Goal: Information Seeking & Learning: Check status

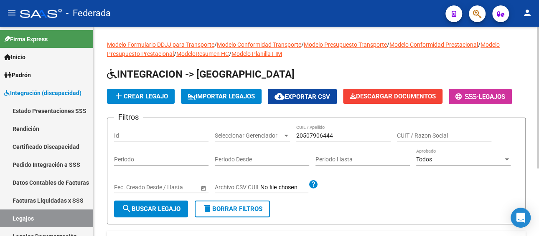
scroll to position [0, 61]
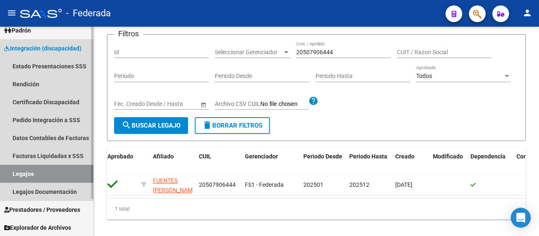
click at [42, 174] on link "Legajos" at bounding box center [46, 174] width 93 height 18
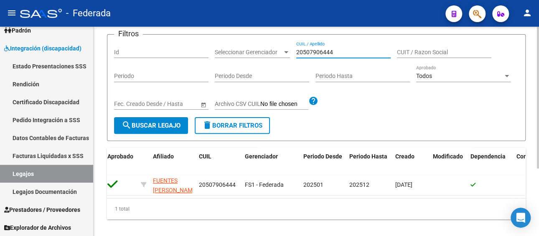
drag, startPoint x: 341, startPoint y: 53, endPoint x: 276, endPoint y: 52, distance: 65.6
click at [276, 52] on div "Filtros Id Seleccionar Gerenciador Seleccionar Gerenciador 20507906444 CUIL / A…" at bounding box center [316, 79] width 404 height 76
paste input "AGU [PERSON_NAME] 156"
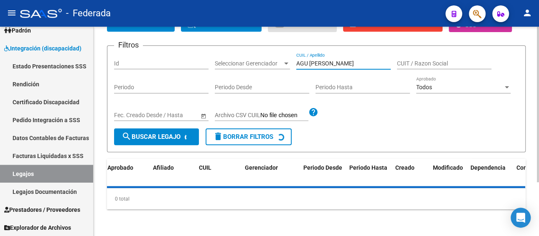
scroll to position [84, 0]
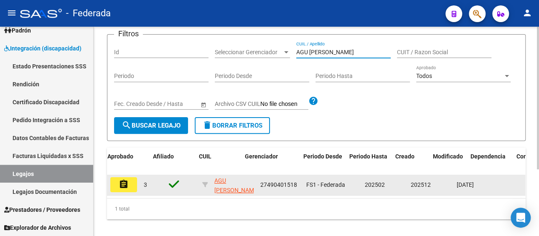
type input "AGU [PERSON_NAME]"
drag, startPoint x: 297, startPoint y: 182, endPoint x: 257, endPoint y: 184, distance: 40.2
click at [257, 184] on datatable-body-cell "27490401518" at bounding box center [280, 185] width 46 height 20
copy span "27490401518"
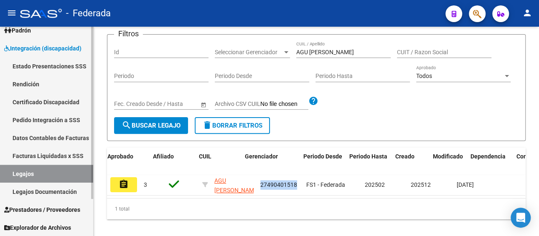
click at [68, 157] on link "Facturas Liquidadas x SSS" at bounding box center [46, 156] width 93 height 18
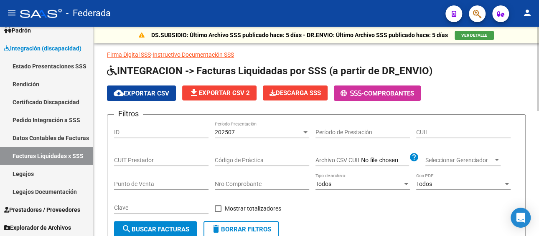
click at [244, 129] on div "202507" at bounding box center [258, 132] width 87 height 7
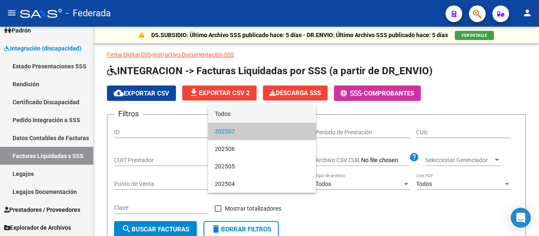
click at [244, 114] on span "Todos" at bounding box center [262, 114] width 94 height 18
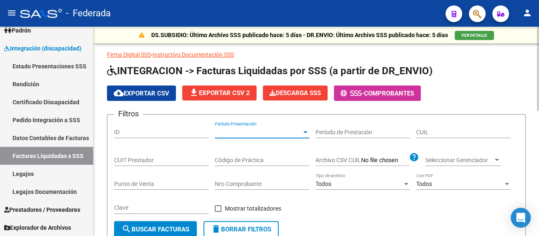
click at [450, 130] on input "CUIL" at bounding box center [463, 132] width 94 height 7
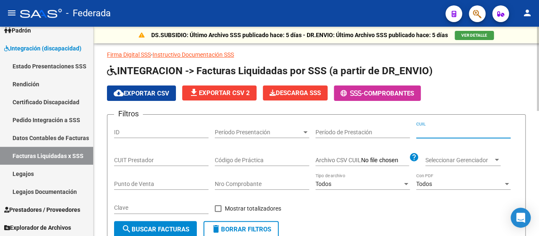
paste input "27-49040151-8"
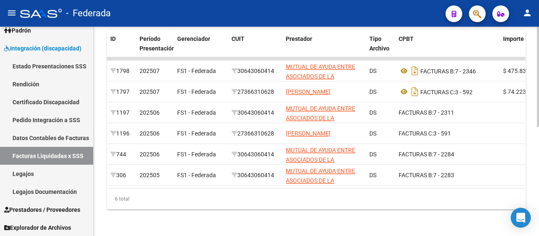
scroll to position [228, 0]
type input "27-49040151-8"
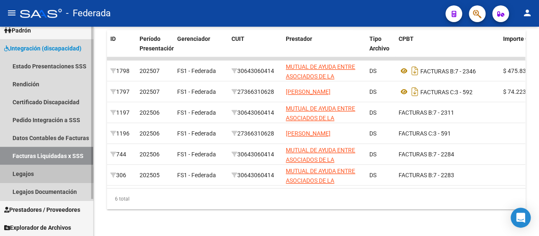
click at [25, 175] on link "Legajos" at bounding box center [46, 174] width 93 height 18
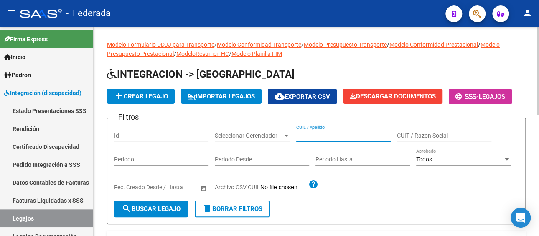
click at [311, 135] on input "CUIL / Apellido" at bounding box center [343, 135] width 94 height 7
paste input "[PERSON_NAME]"
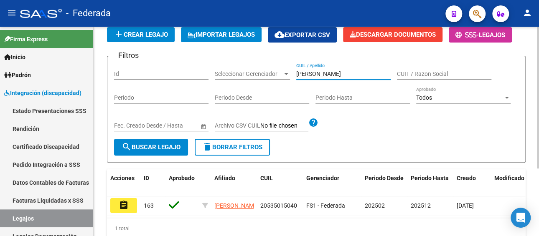
scroll to position [100, 0]
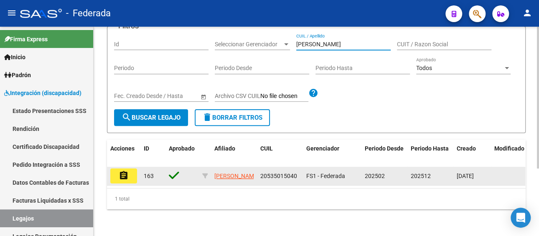
type input "[PERSON_NAME]"
drag, startPoint x: 298, startPoint y: 167, endPoint x: 254, endPoint y: 169, distance: 43.5
click at [254, 169] on div "assignment 163 [PERSON_NAME] 20535015040 FS1 - Federada 202502 202512 [DATE]" at bounding box center [391, 176] width 568 height 19
copy div "20535015040"
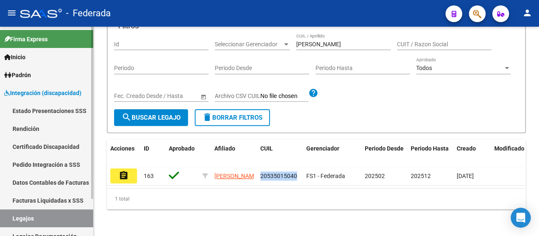
click at [57, 201] on link "Facturas Liquidadas x SSS" at bounding box center [46, 201] width 93 height 18
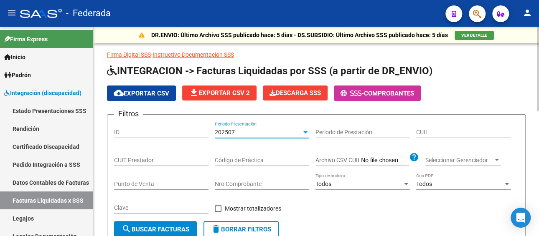
click at [253, 130] on div "202507" at bounding box center [258, 132] width 87 height 7
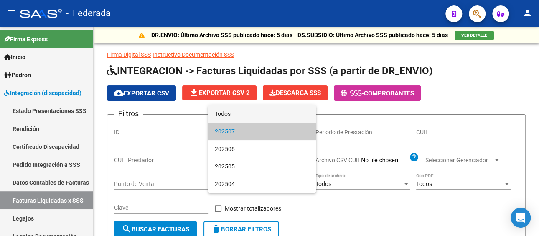
click at [243, 117] on span "Todos" at bounding box center [262, 114] width 94 height 18
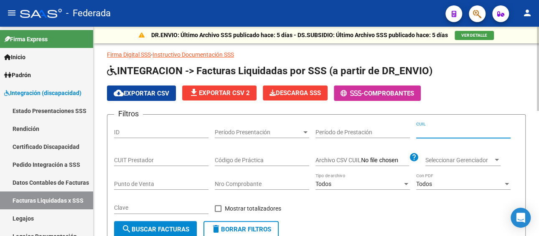
click at [440, 129] on input "CUIL" at bounding box center [463, 132] width 94 height 7
paste input "20-53501504-0"
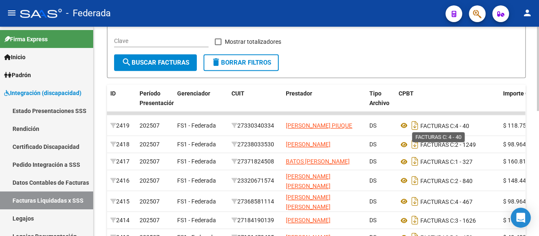
scroll to position [292, 0]
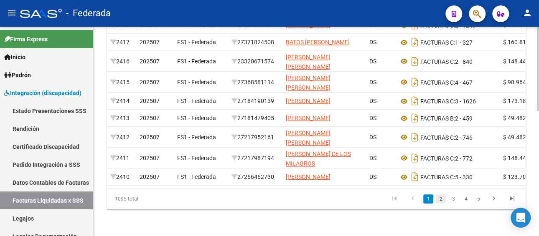
type input "20-53501504-0"
click at [439, 204] on link "2" at bounding box center [441, 199] width 10 height 9
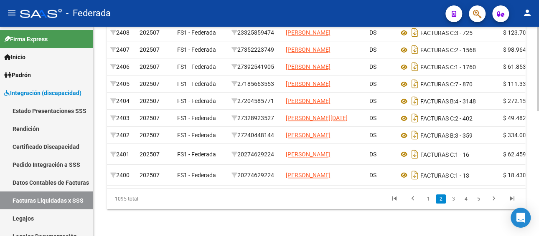
click at [438, 204] on link "2" at bounding box center [441, 199] width 10 height 9
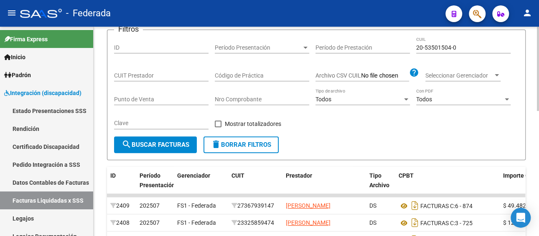
scroll to position [84, 0]
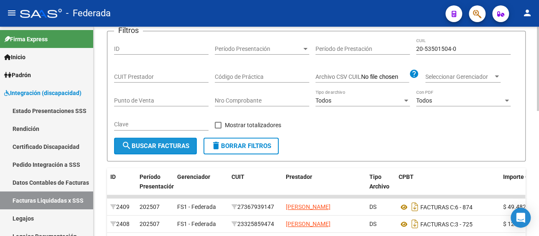
click at [157, 145] on span "search Buscar Facturas" at bounding box center [156, 146] width 68 height 8
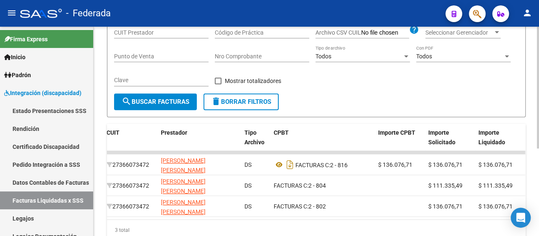
scroll to position [109, 0]
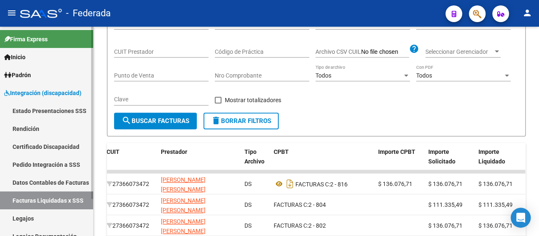
click at [46, 167] on link "Pedido Integración a SSS" at bounding box center [46, 165] width 93 height 18
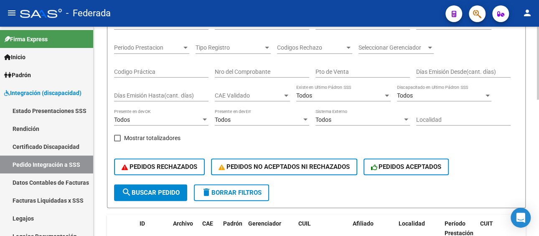
scroll to position [25, 0]
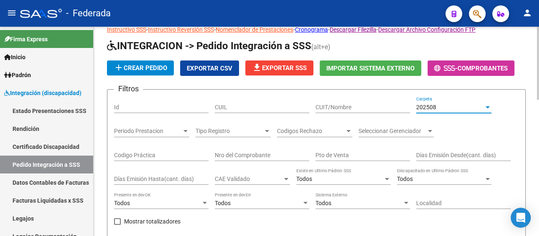
click at [439, 108] on div "202508" at bounding box center [450, 107] width 68 height 7
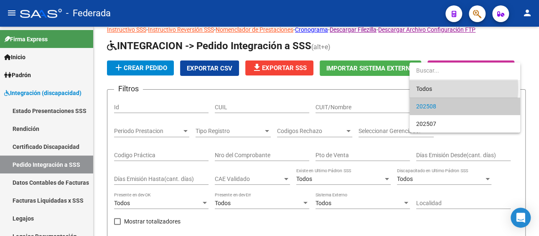
click at [436, 89] on span "Todos" at bounding box center [464, 89] width 97 height 18
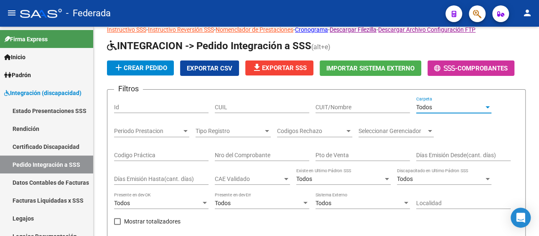
scroll to position [150, 0]
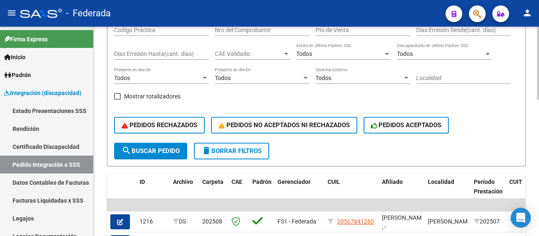
click at [161, 148] on span "search Buscar Pedido" at bounding box center [151, 151] width 58 height 8
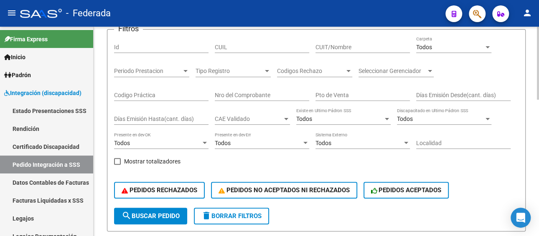
scroll to position [67, 0]
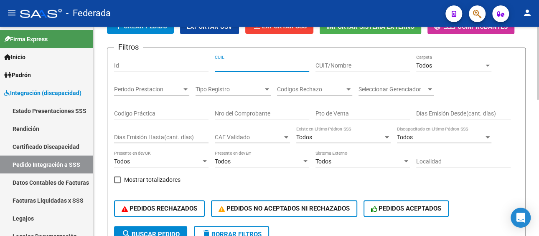
click at [274, 66] on input "CUIL" at bounding box center [262, 65] width 94 height 7
paste input "20535015040"
type input "20535015040"
click at [179, 228] on button "search Buscar Pedido" at bounding box center [150, 234] width 73 height 17
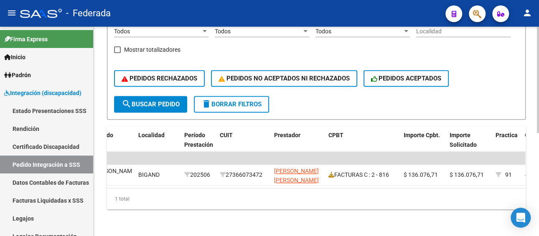
scroll to position [0, 0]
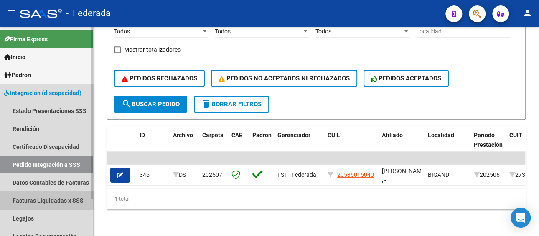
click at [58, 201] on link "Facturas Liquidadas x SSS" at bounding box center [46, 201] width 93 height 18
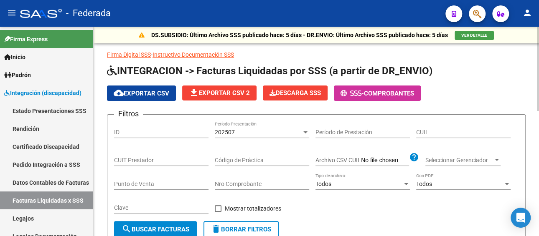
click at [252, 129] on div "202507" at bounding box center [258, 132] width 87 height 7
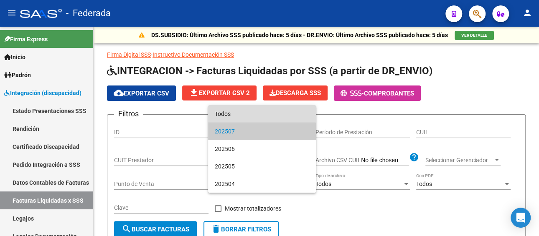
click at [252, 112] on span "Todos" at bounding box center [262, 114] width 94 height 18
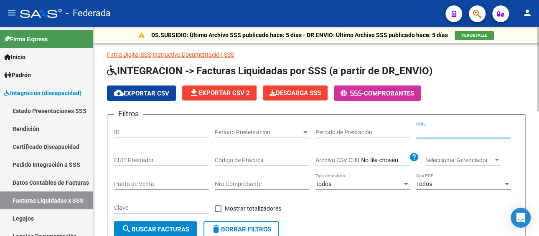
click at [435, 132] on input "CUIL" at bounding box center [463, 132] width 94 height 7
paste input "20-53501504-0"
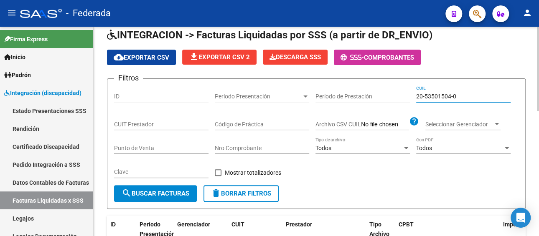
scroll to position [84, 0]
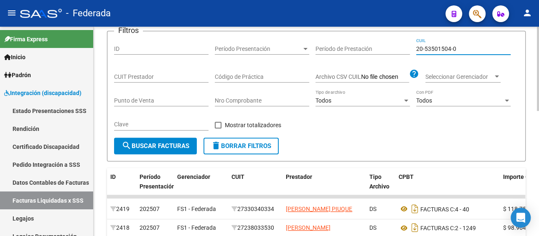
type input "20-53501504-0"
click at [158, 138] on button "search Buscar Facturas" at bounding box center [155, 146] width 83 height 17
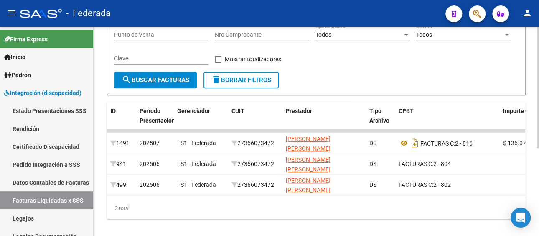
scroll to position [150, 0]
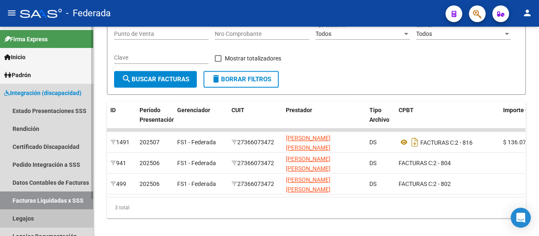
click at [26, 216] on link "Legajos" at bounding box center [46, 219] width 93 height 18
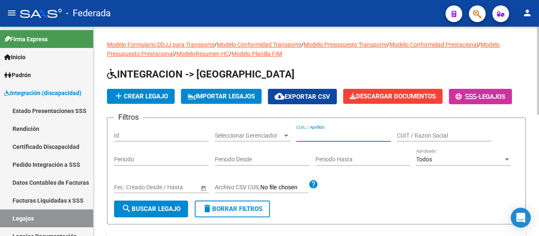
click at [320, 138] on input "CUIL / Apellido" at bounding box center [343, 135] width 94 height 7
paste input "[PERSON_NAME]"
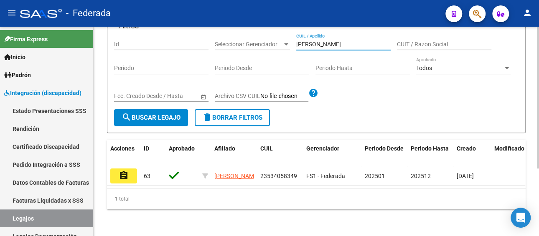
scroll to position [100, 0]
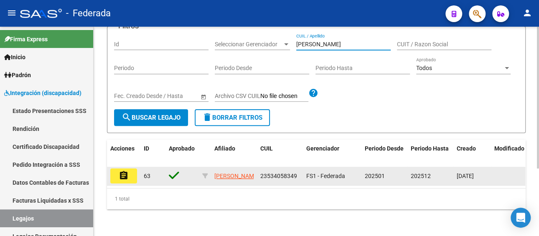
type input "[PERSON_NAME]"
drag, startPoint x: 297, startPoint y: 168, endPoint x: 257, endPoint y: 168, distance: 40.1
click at [257, 168] on datatable-body-cell "23534058349" at bounding box center [280, 176] width 46 height 18
copy span "23534058349"
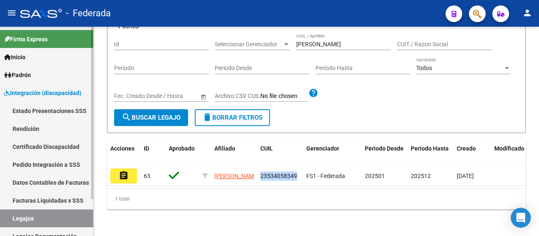
click at [50, 198] on link "Facturas Liquidadas x SSS" at bounding box center [46, 201] width 93 height 18
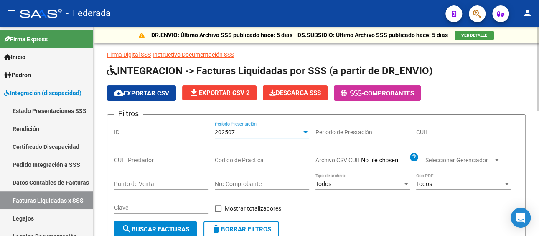
click at [265, 134] on div "202507" at bounding box center [258, 132] width 87 height 7
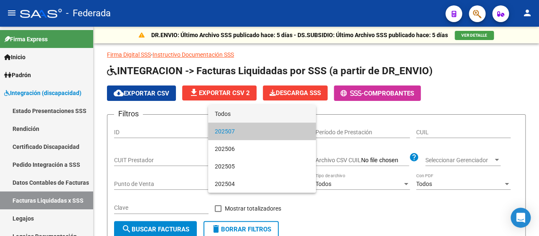
click at [259, 116] on span "Todos" at bounding box center [262, 114] width 94 height 18
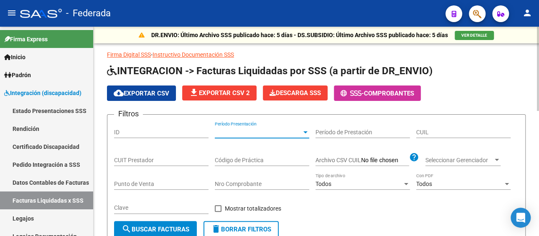
click at [427, 125] on div "CUIL" at bounding box center [463, 130] width 94 height 17
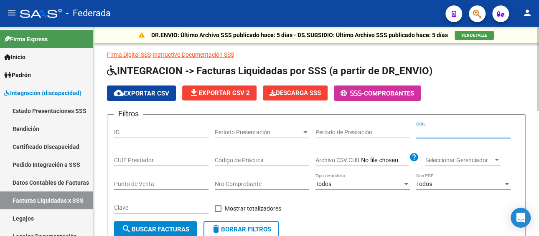
paste input "23-53405834-9"
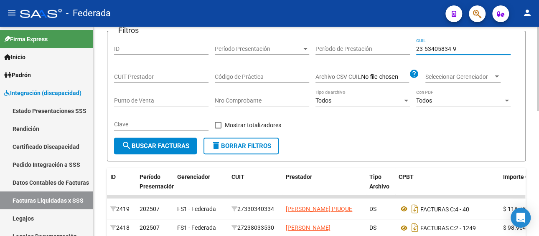
type input "23-53405834-9"
click at [165, 144] on span "search Buscar Facturas" at bounding box center [156, 146] width 68 height 8
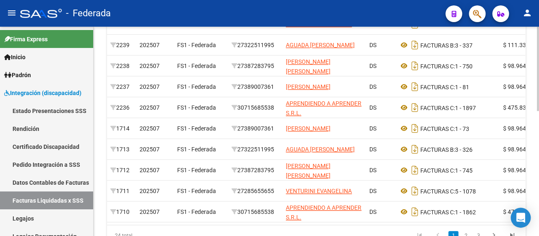
scroll to position [312, 0]
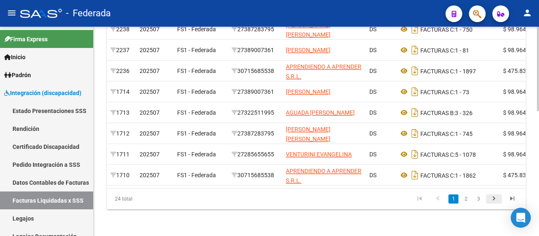
click at [489, 200] on icon "go to next page" at bounding box center [493, 200] width 11 height 10
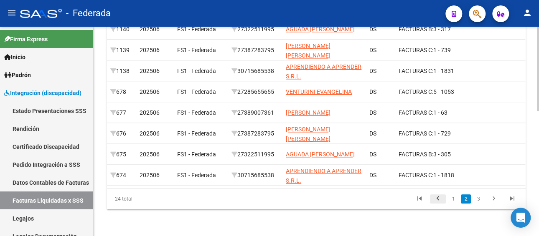
click at [433, 198] on icon "go to previous page" at bounding box center [437, 200] width 11 height 10
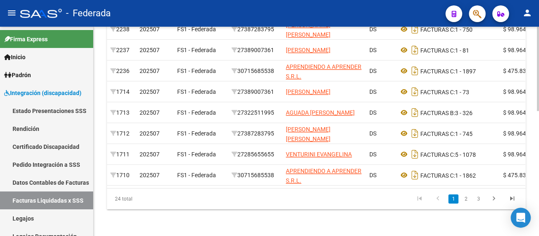
scroll to position [0, 105]
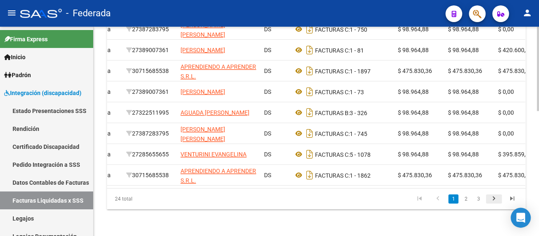
click at [493, 197] on icon "go to next page" at bounding box center [493, 200] width 11 height 10
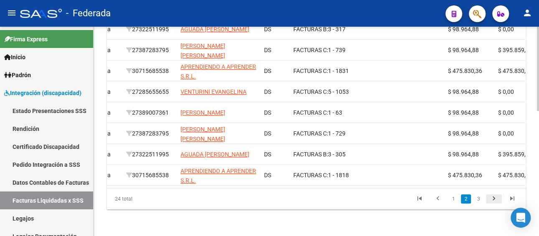
scroll to position [312, 0]
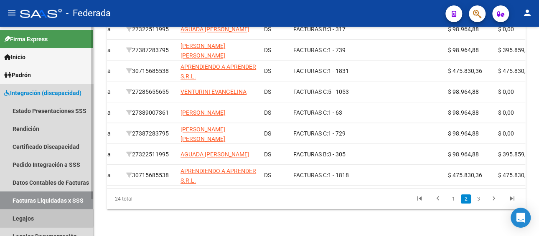
click at [21, 215] on link "Legajos" at bounding box center [46, 219] width 93 height 18
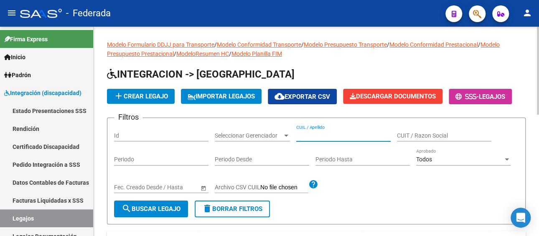
click at [307, 137] on input "CUIL / Apellido" at bounding box center [343, 135] width 94 height 7
paste input "[PERSON_NAME]"
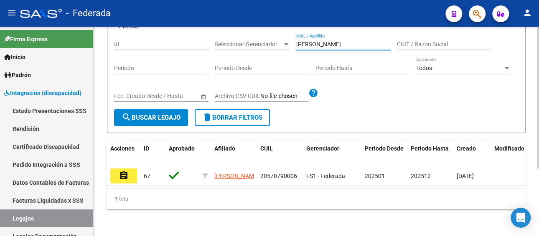
scroll to position [100, 0]
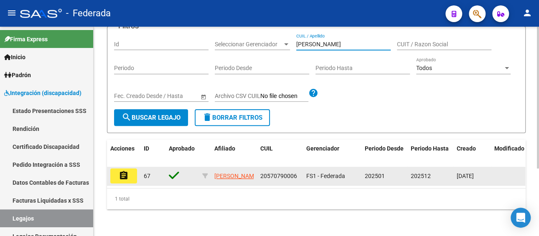
type input "[PERSON_NAME]"
drag, startPoint x: 281, startPoint y: 168, endPoint x: 259, endPoint y: 170, distance: 21.9
click at [260, 172] on div "20570790006" at bounding box center [279, 177] width 39 height 10
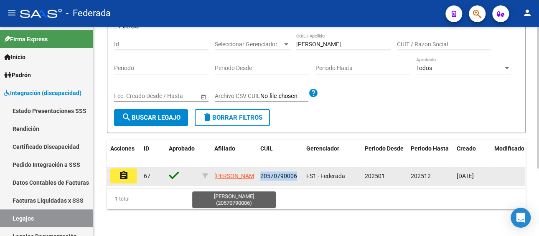
copy span "20570790006"
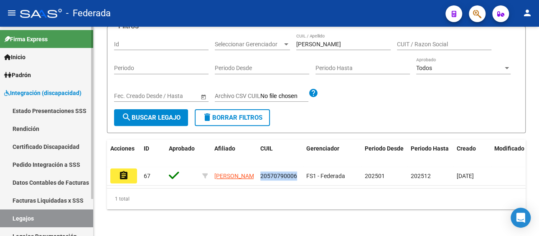
click at [35, 200] on link "Facturas Liquidadas x SSS" at bounding box center [46, 201] width 93 height 18
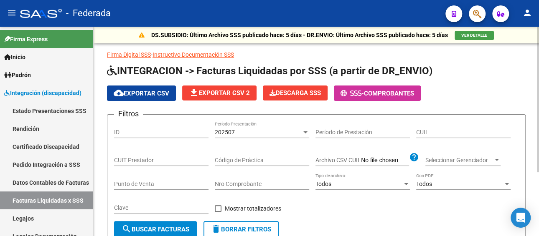
click at [268, 131] on div "202507" at bounding box center [258, 132] width 87 height 7
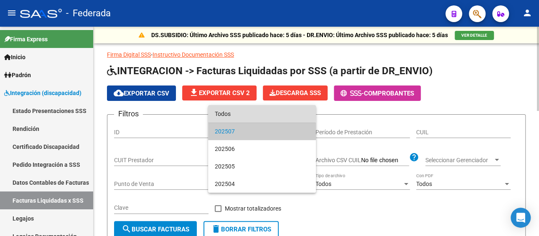
drag, startPoint x: 245, startPoint y: 114, endPoint x: 313, endPoint y: 133, distance: 70.5
click at [245, 114] on span "Todos" at bounding box center [262, 114] width 94 height 18
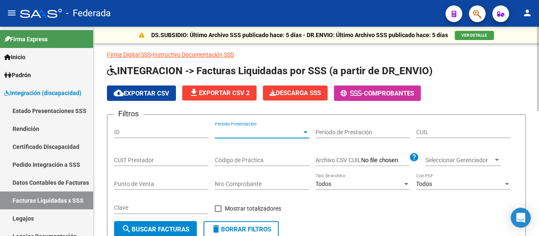
click at [438, 132] on input "CUIL" at bounding box center [463, 132] width 94 height 7
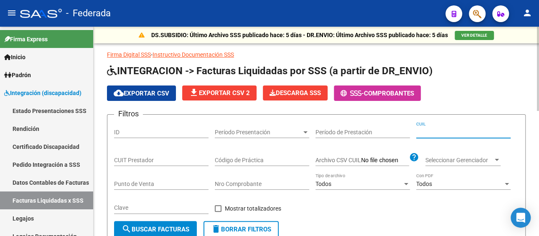
paste input "20-57079000-6"
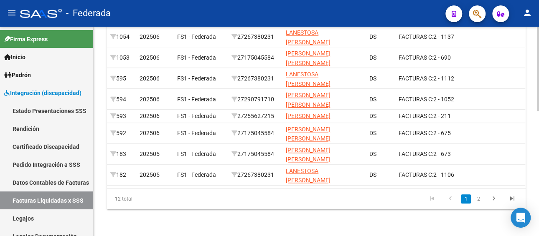
scroll to position [312, 0]
type input "20-57079000-6"
click at [492, 199] on icon "go to next page" at bounding box center [493, 200] width 11 height 10
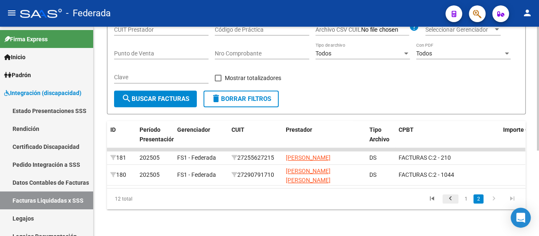
click at [452, 199] on icon "go to previous page" at bounding box center [450, 200] width 11 height 10
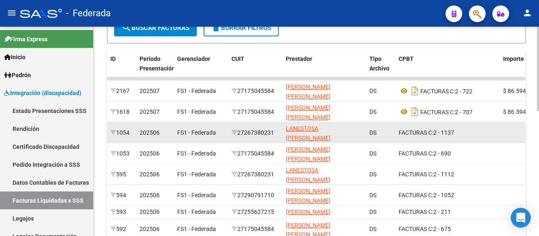
scroll to position [312, 0]
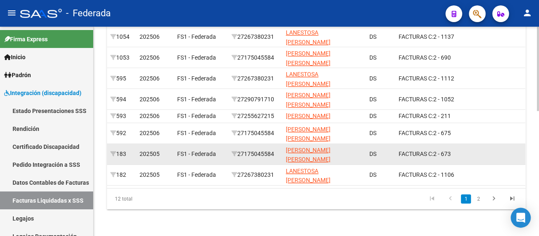
drag, startPoint x: 277, startPoint y: 150, endPoint x: 242, endPoint y: 149, distance: 34.3
click at [242, 150] on div "27175045584" at bounding box center [255, 155] width 48 height 10
copy div "27175045584"
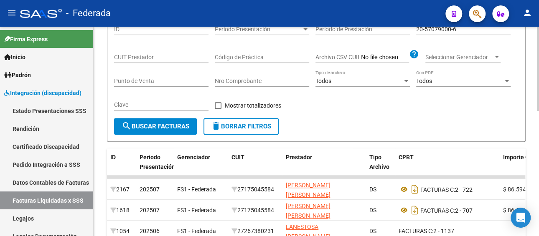
scroll to position [103, 0]
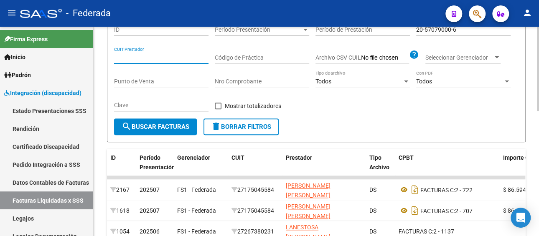
click at [160, 55] on input "CUIT Prestador" at bounding box center [161, 57] width 94 height 7
paste input "27-17504558-4"
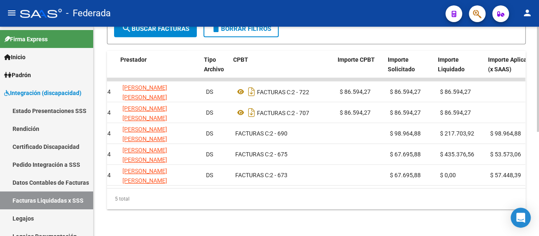
scroll to position [0, 202]
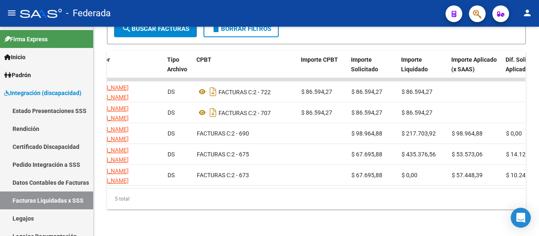
type input "27-17504558-4"
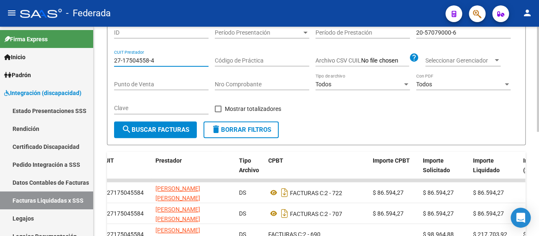
scroll to position [82, 0]
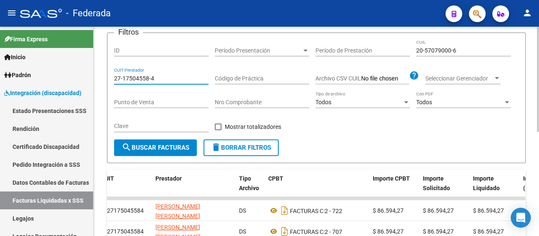
drag, startPoint x: 162, startPoint y: 78, endPoint x: 110, endPoint y: 78, distance: 51.8
click at [110, 78] on form "Filtros ID Período Presentación Período Presentación Período de Prestación 20-5…" at bounding box center [316, 98] width 419 height 131
click at [161, 150] on span "search Buscar Facturas" at bounding box center [156, 148] width 68 height 8
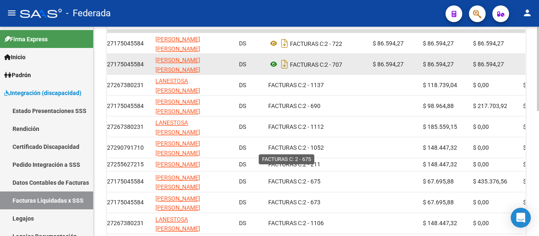
scroll to position [249, 0]
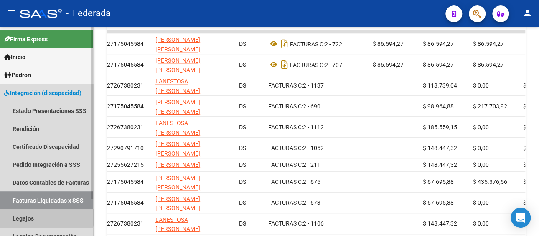
click at [35, 216] on link "Legajos" at bounding box center [46, 219] width 93 height 18
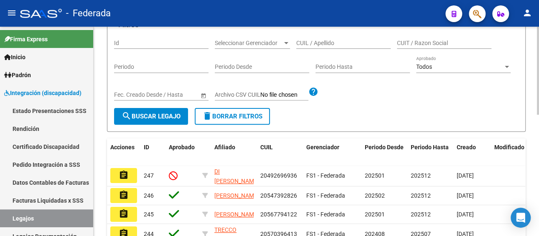
scroll to position [51, 0]
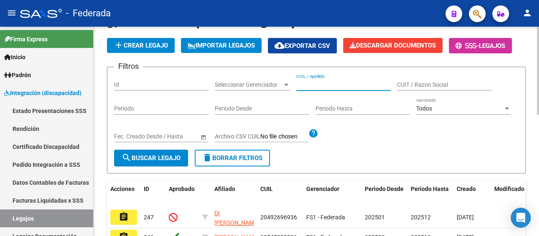
click at [318, 83] on input "CUIL / Apellido" at bounding box center [343, 84] width 94 height 7
paste input "[PERSON_NAME]"
click at [331, 84] on input "[PERSON_NAME]" at bounding box center [343, 84] width 94 height 7
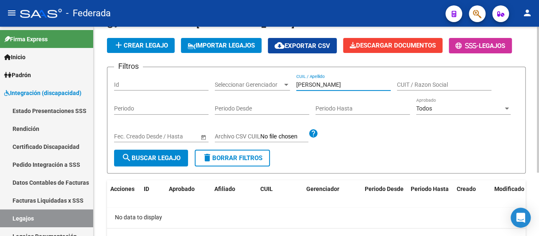
click at [358, 85] on input "[PERSON_NAME]" at bounding box center [343, 84] width 94 height 7
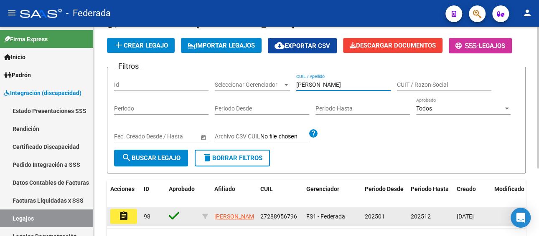
type input "[PERSON_NAME]"
drag, startPoint x: 294, startPoint y: 214, endPoint x: 259, endPoint y: 214, distance: 34.7
click at [260, 214] on span "27288956796" at bounding box center [278, 216] width 37 height 7
copy span "27288956796"
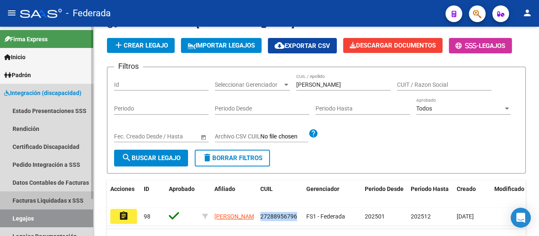
click at [49, 197] on link "Facturas Liquidadas x SSS" at bounding box center [46, 201] width 93 height 18
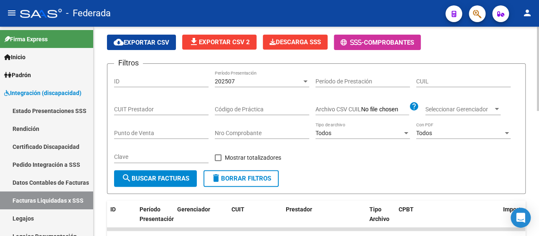
click at [255, 82] on div "202507" at bounding box center [258, 81] width 87 height 7
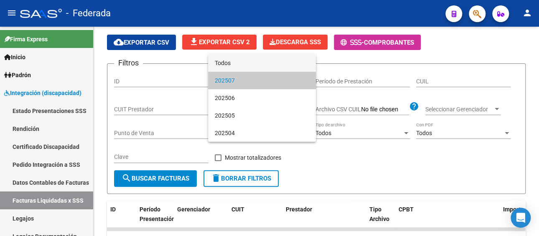
click at [246, 64] on span "Todos" at bounding box center [262, 63] width 94 height 18
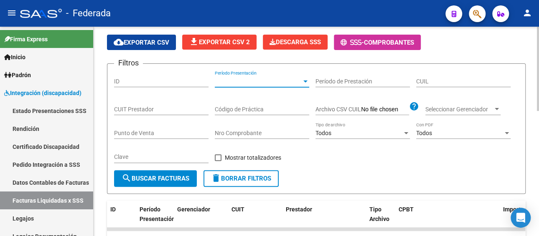
click at [458, 78] on input "CUIL" at bounding box center [463, 81] width 94 height 7
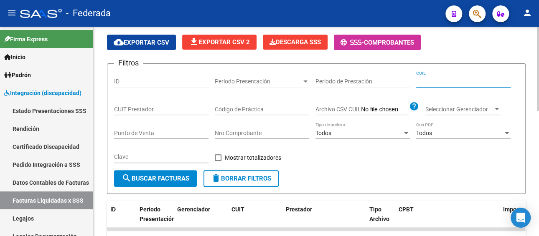
paste input "27-28895679-6"
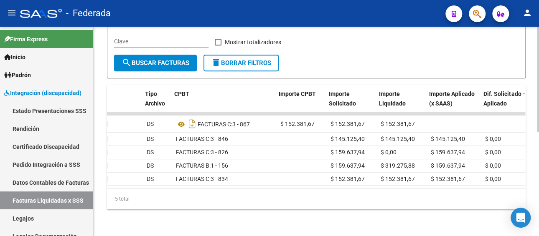
scroll to position [0, 226]
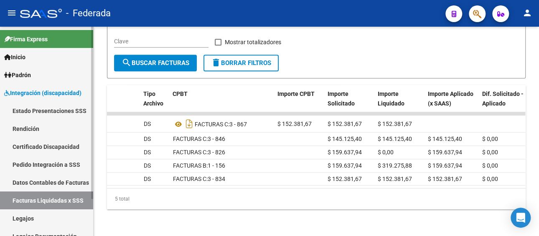
click at [46, 199] on link "Facturas Liquidadas x SSS" at bounding box center [46, 201] width 93 height 18
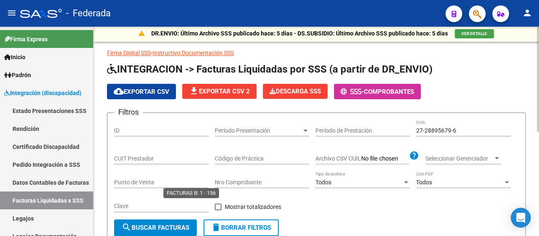
scroll to position [0, 0]
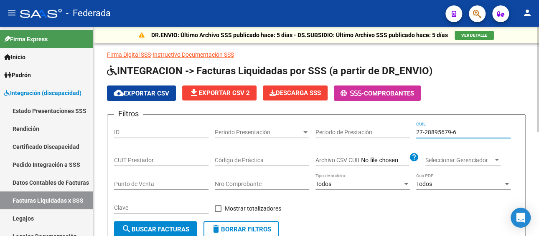
paste input "0-58048956-8"
drag, startPoint x: 462, startPoint y: 133, endPoint x: 396, endPoint y: 131, distance: 66.0
click at [396, 131] on div "Filtros ID Período Presentación Período Presentación Período de Prestación 27-2…" at bounding box center [316, 172] width 404 height 100
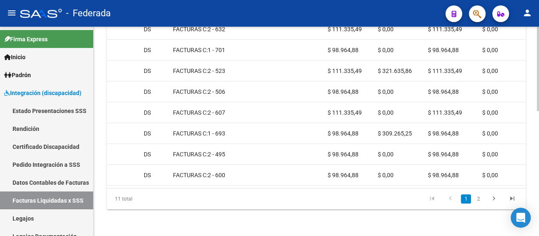
scroll to position [312, 0]
type input "20-58048956-8"
